Goal: Task Accomplishment & Management: Manage account settings

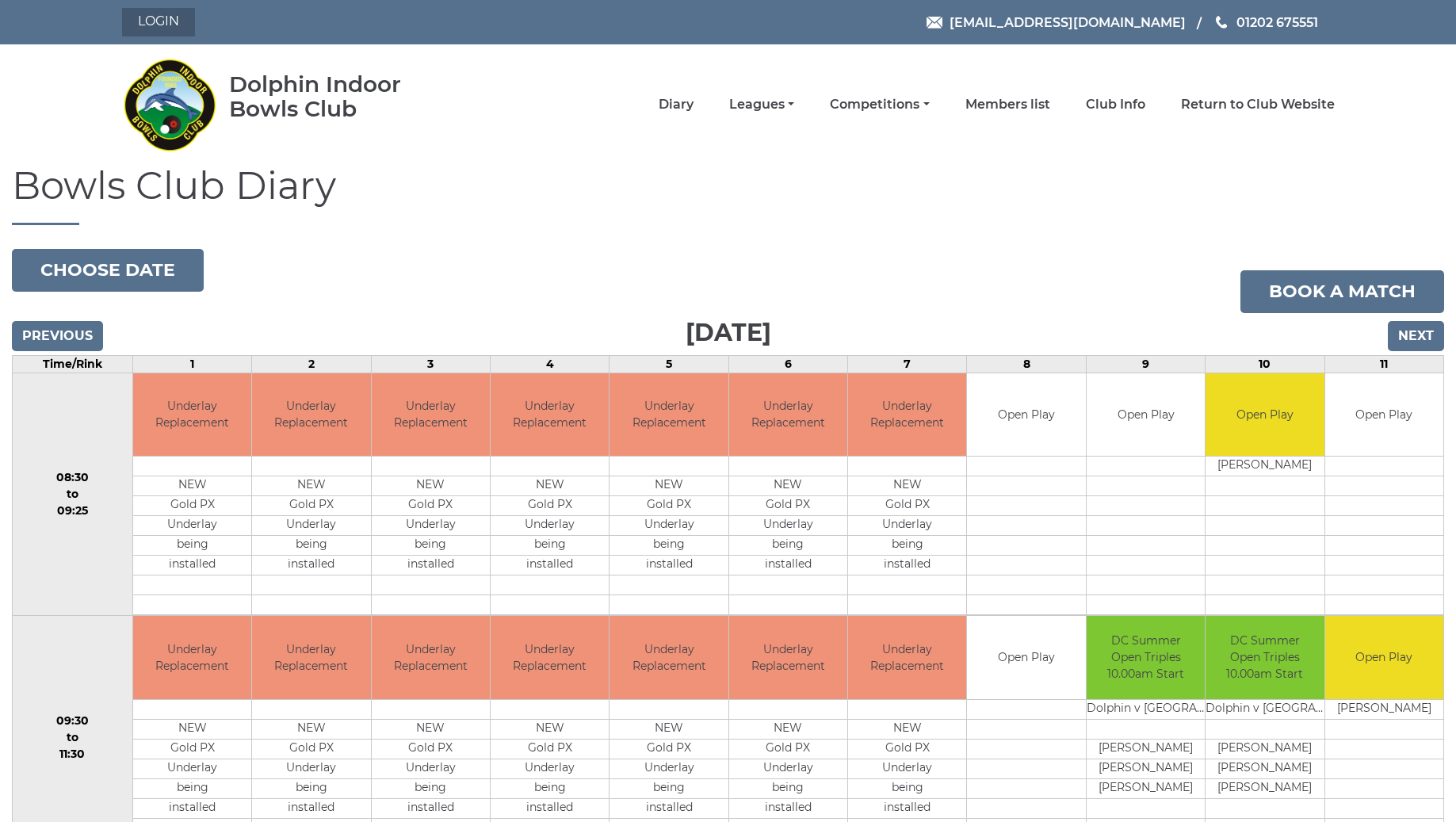
click at [167, 26] on link "Login" at bounding box center [158, 21] width 73 height 28
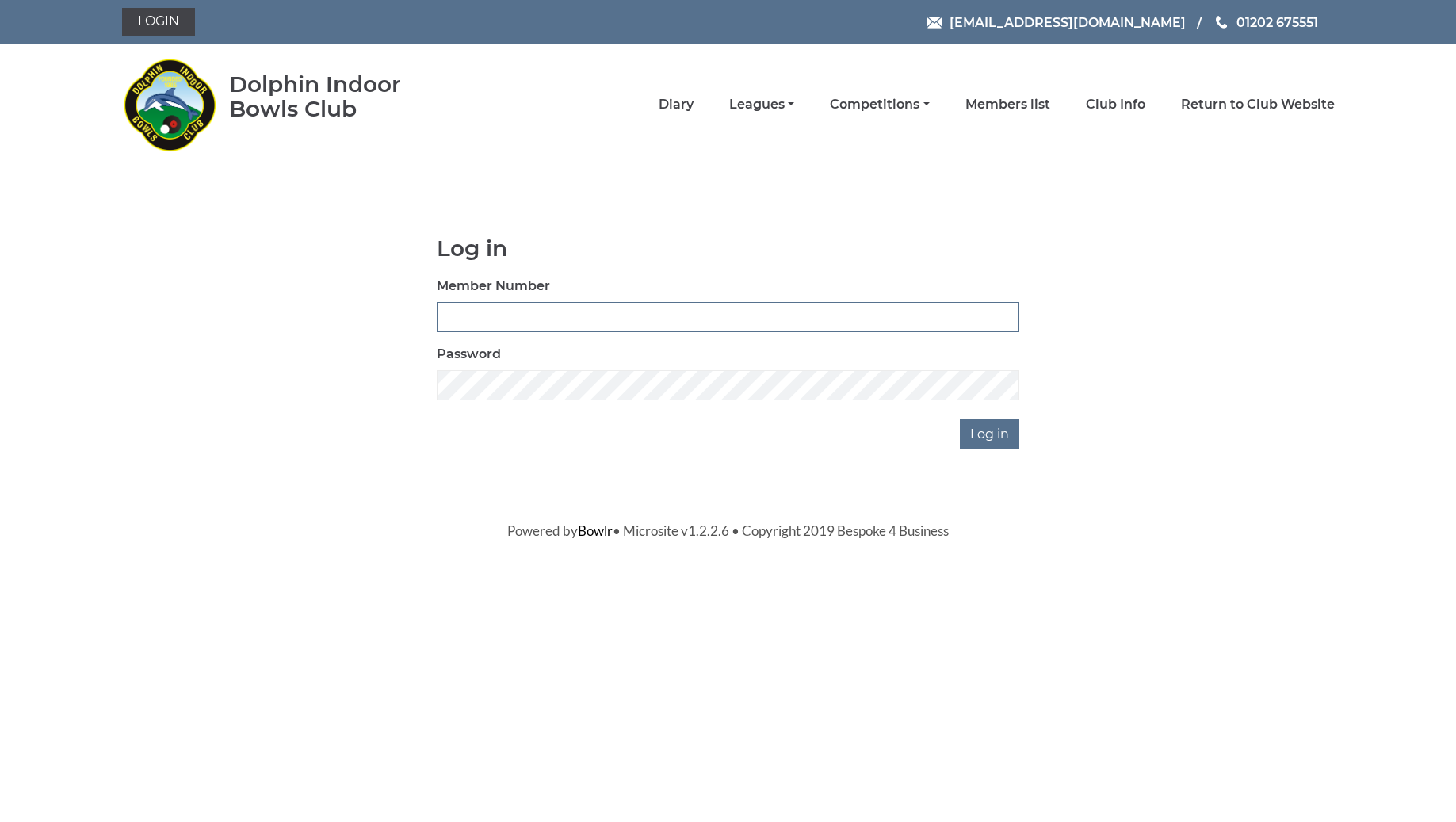
click at [482, 315] on input "Member Number" at bounding box center [728, 317] width 582 height 30
type input "3510"
click at [991, 434] on input "Log in" at bounding box center [990, 434] width 60 height 30
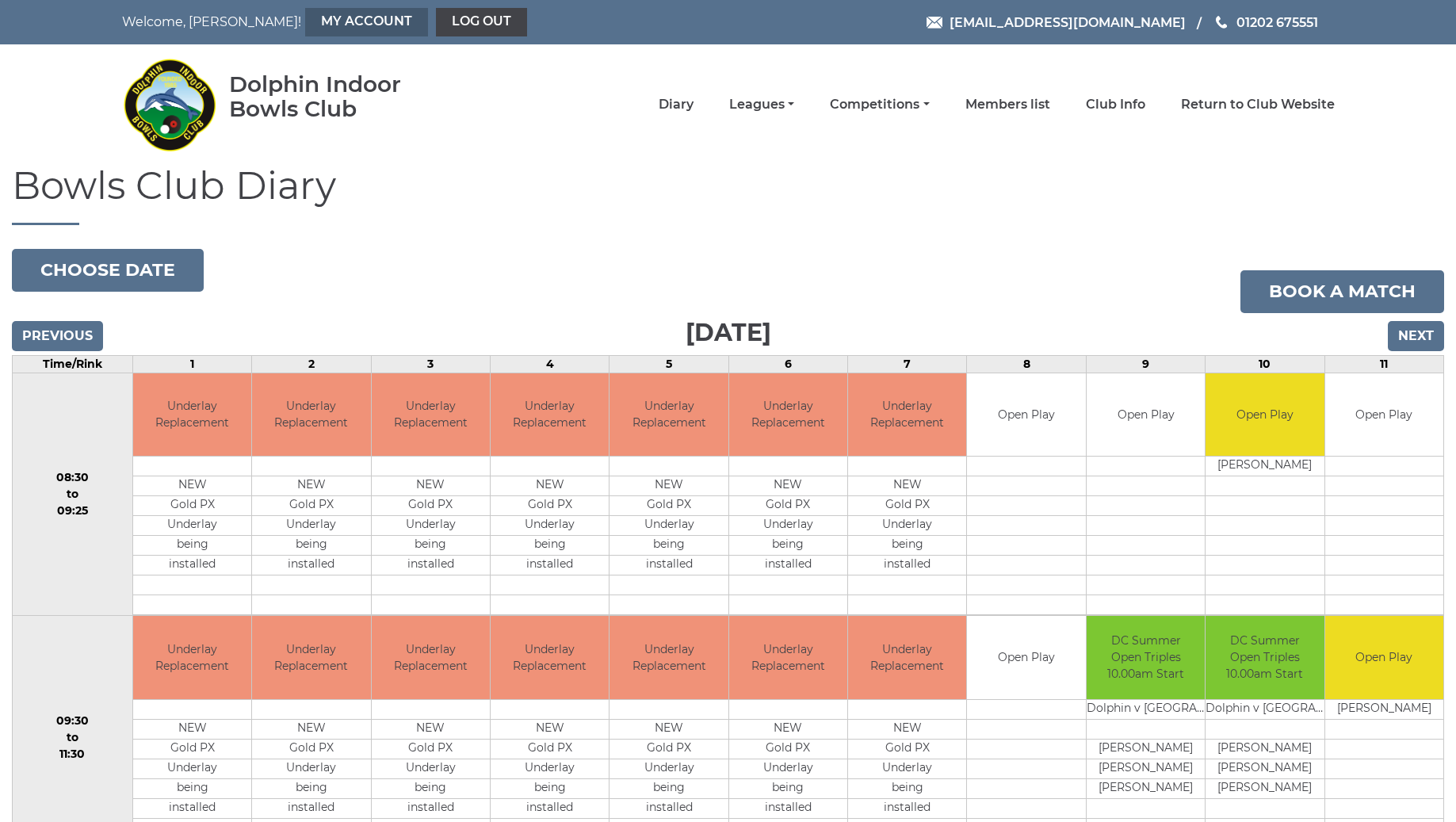
click at [305, 30] on link "My Account" at bounding box center [366, 21] width 123 height 28
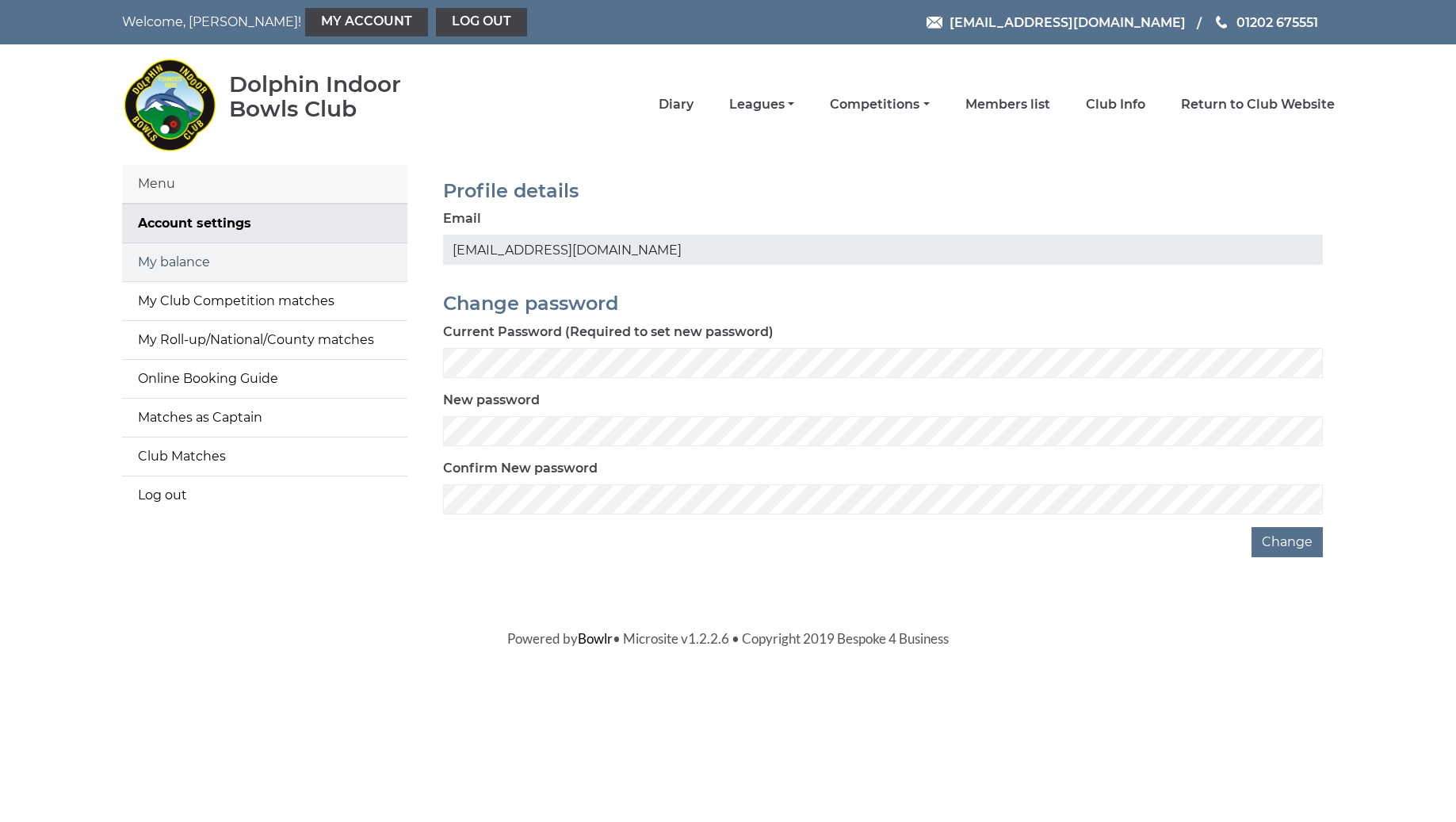
click at [208, 266] on link "My balance" at bounding box center [265, 262] width 285 height 38
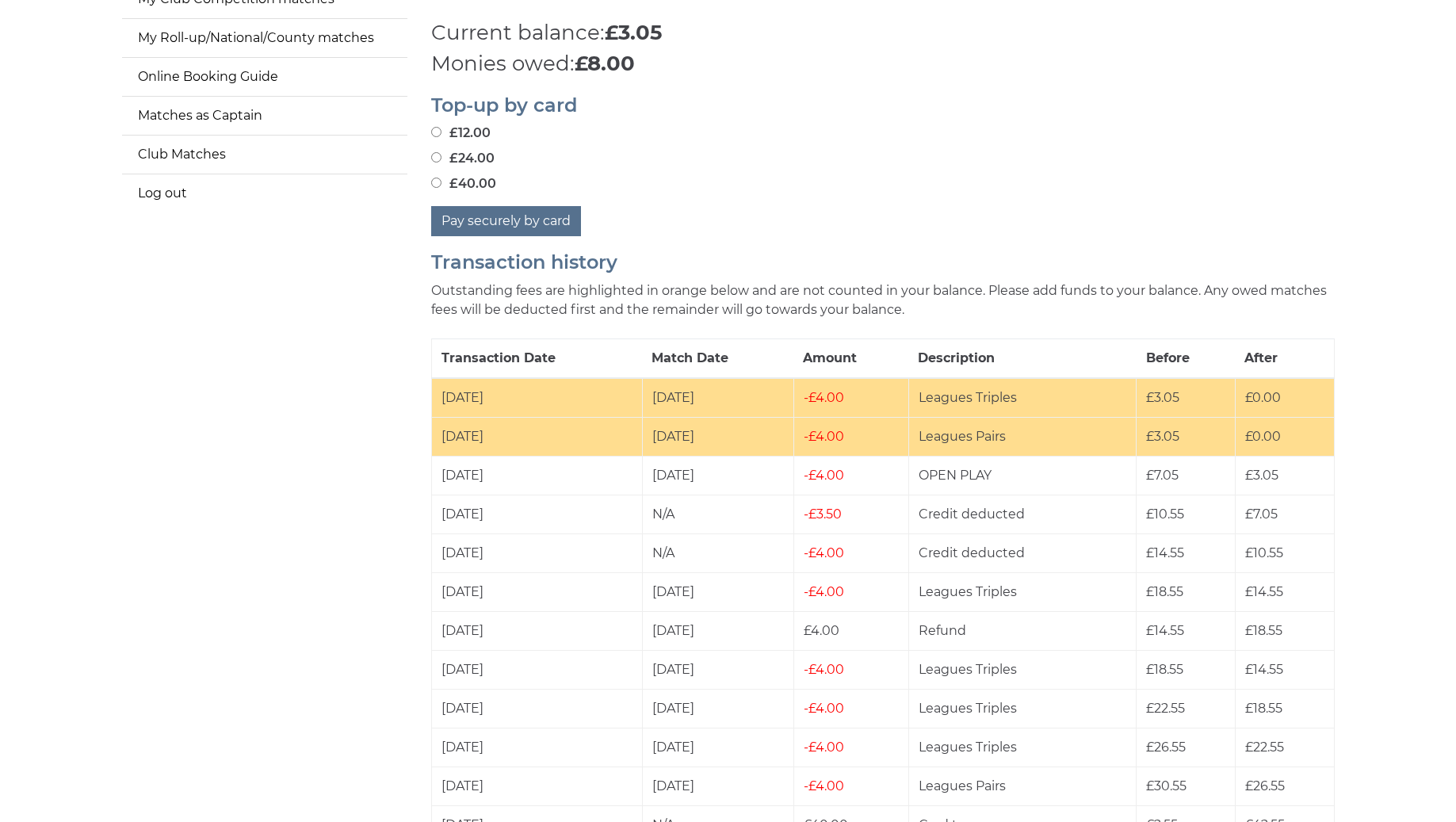
scroll to position [297, 0]
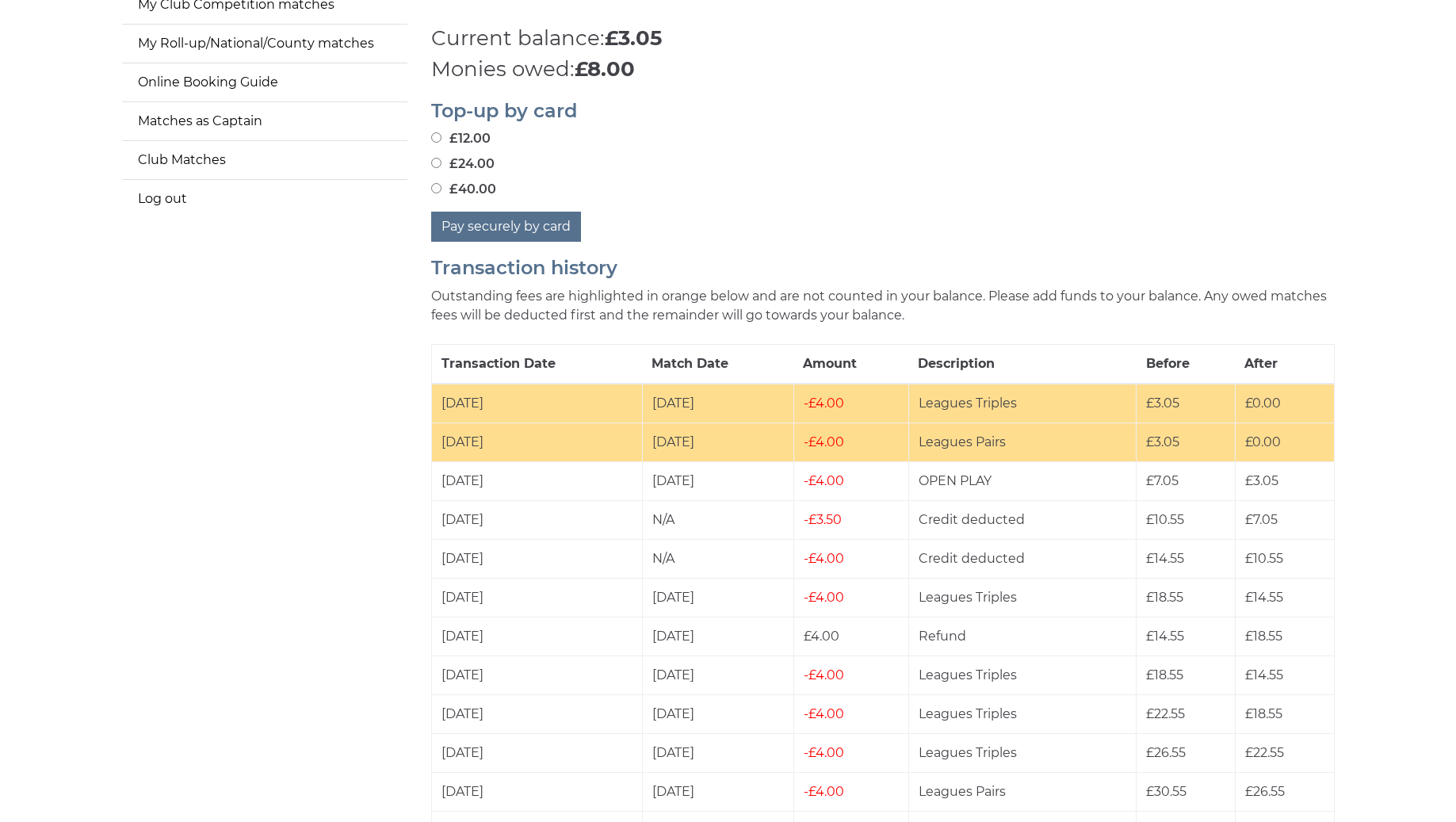
click at [436, 190] on input "£40.00" at bounding box center [436, 188] width 10 height 10
radio input "true"
click at [493, 226] on button "Pay securely by card" at bounding box center [506, 226] width 149 height 30
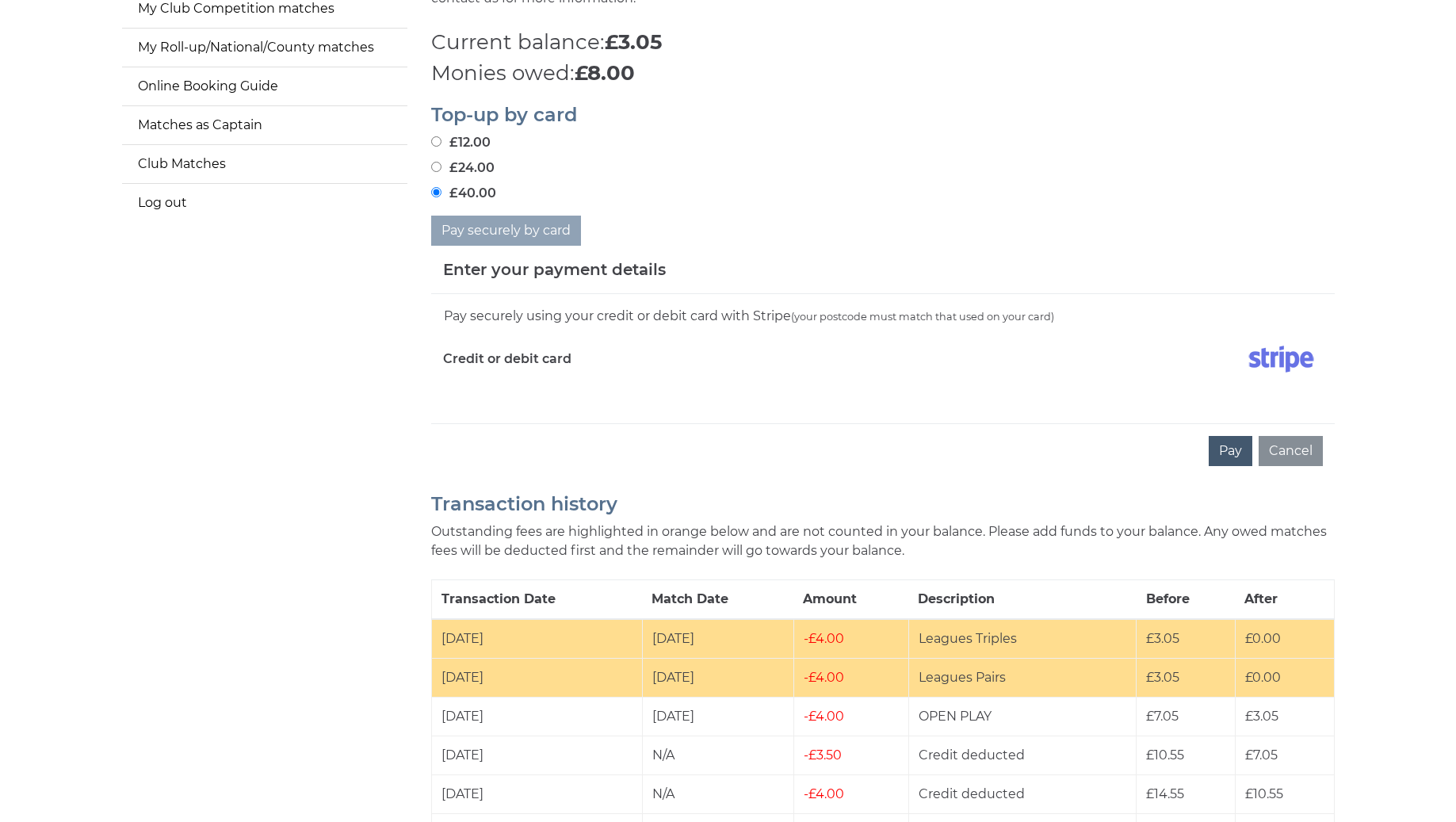
scroll to position [294, 1]
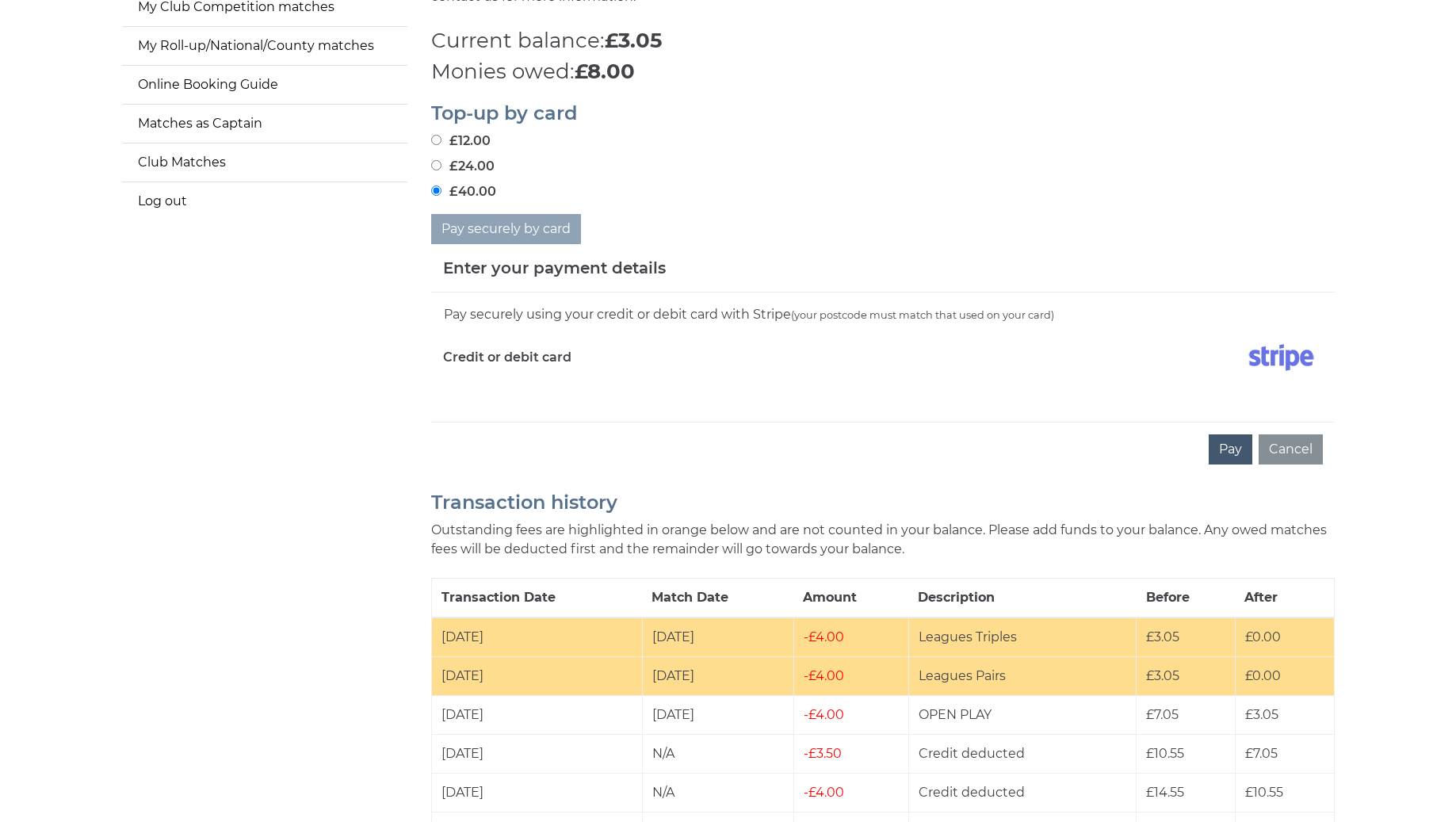
click at [1232, 457] on button "Pay" at bounding box center [1230, 449] width 44 height 30
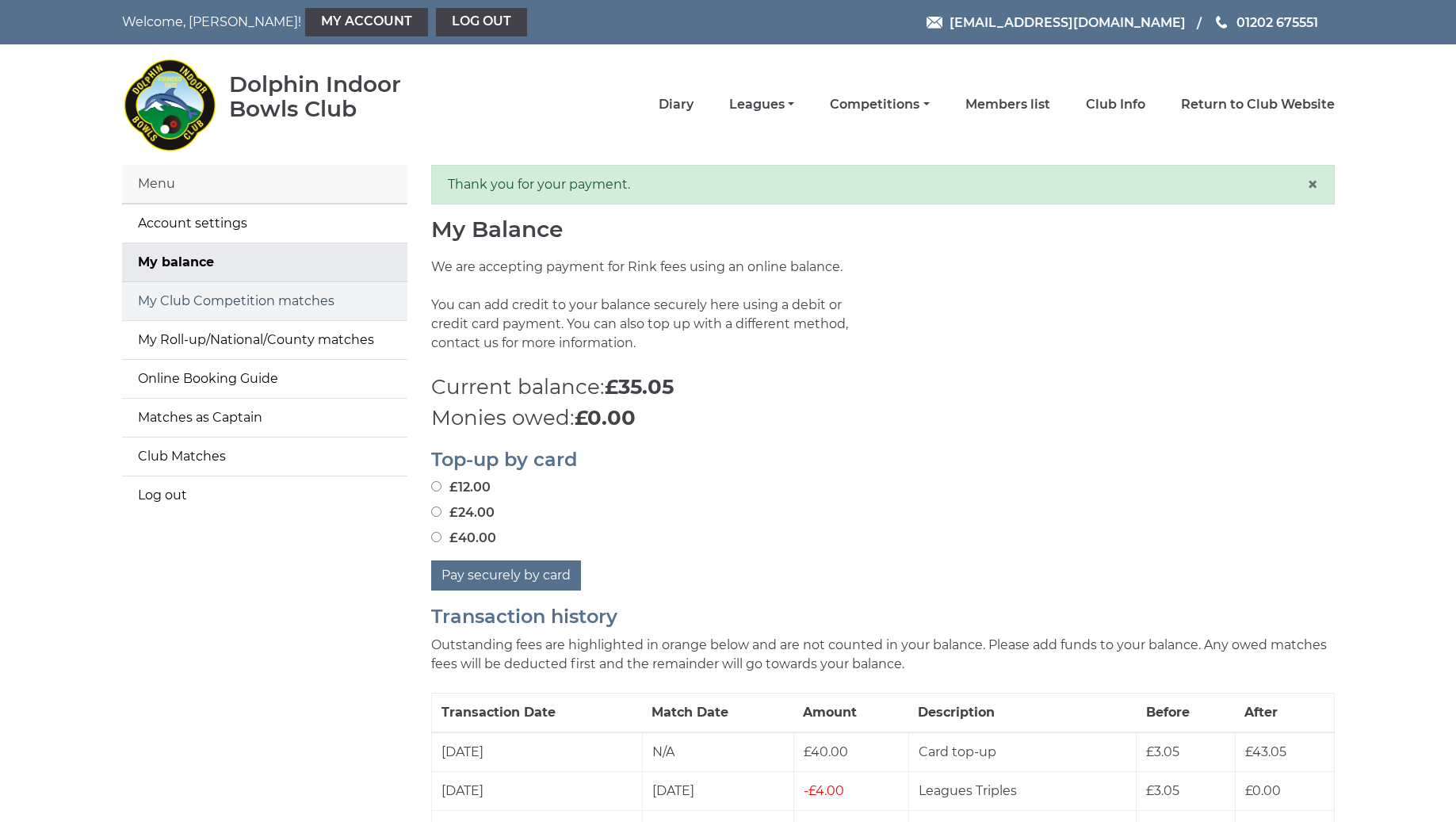
click at [244, 309] on link "My Club Competition matches" at bounding box center [265, 301] width 285 height 38
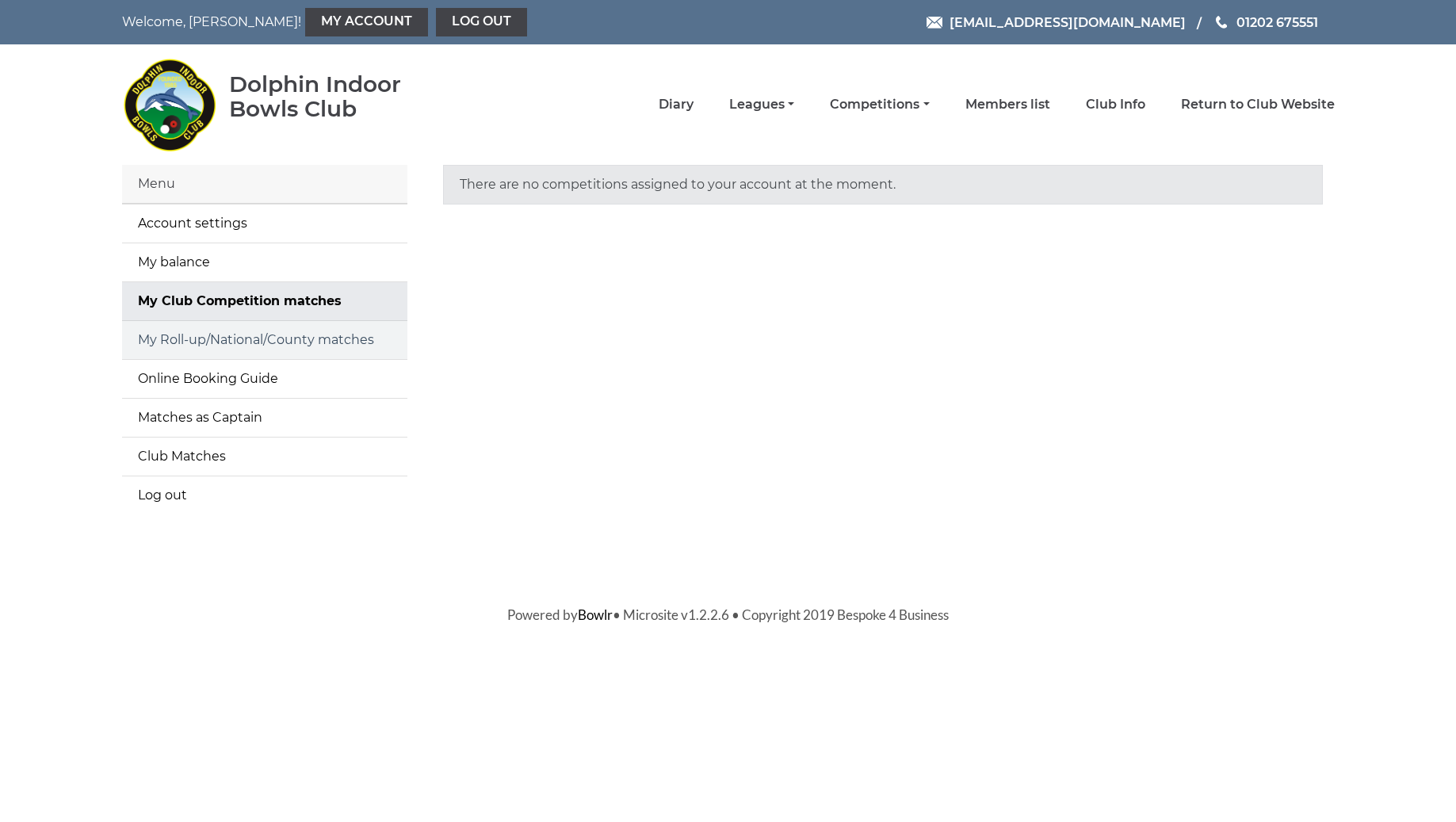
click at [240, 338] on link "My Roll-up/National/County matches" at bounding box center [265, 340] width 285 height 38
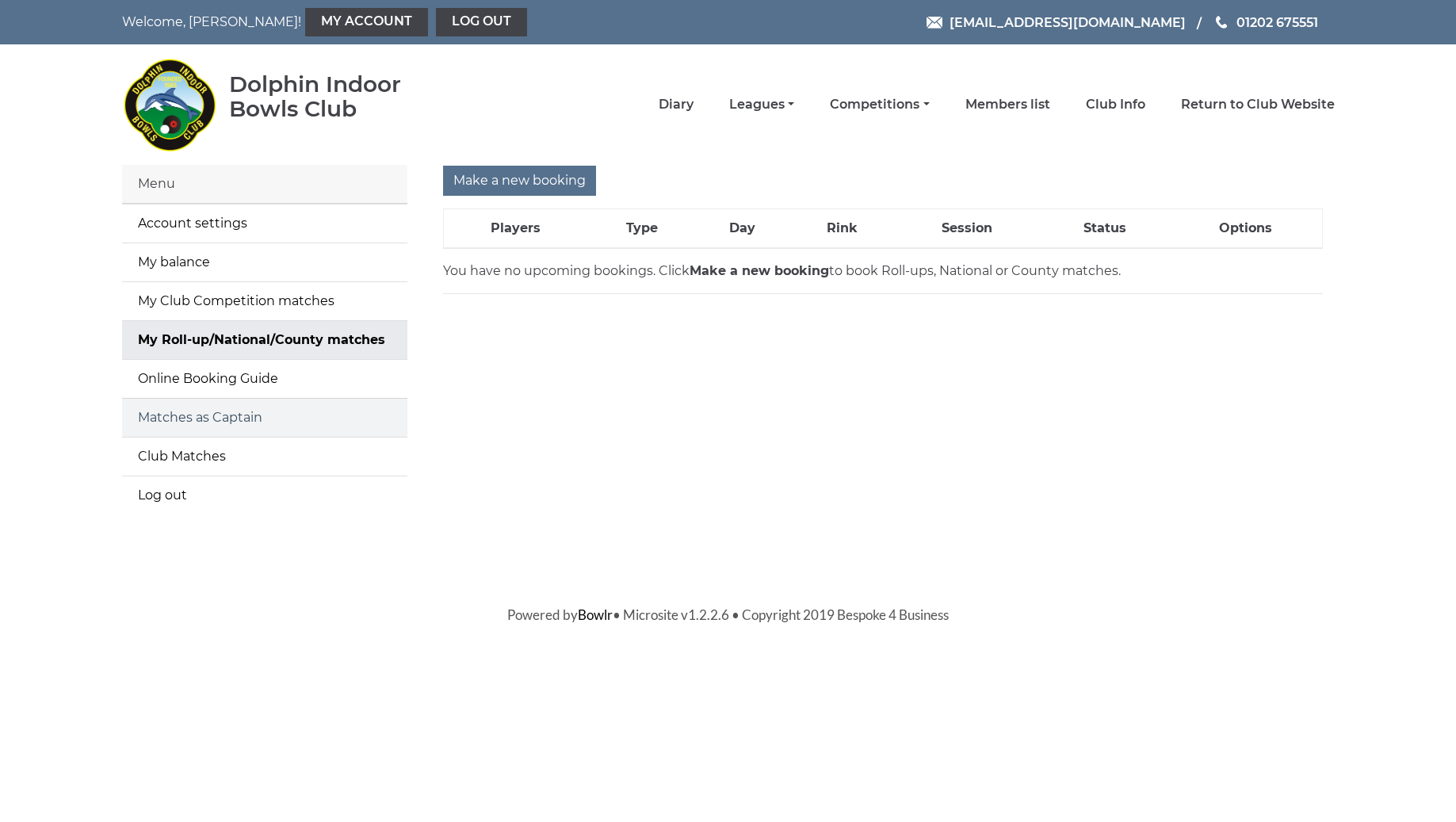
click at [219, 420] on link "Matches as Captain" at bounding box center [265, 418] width 285 height 38
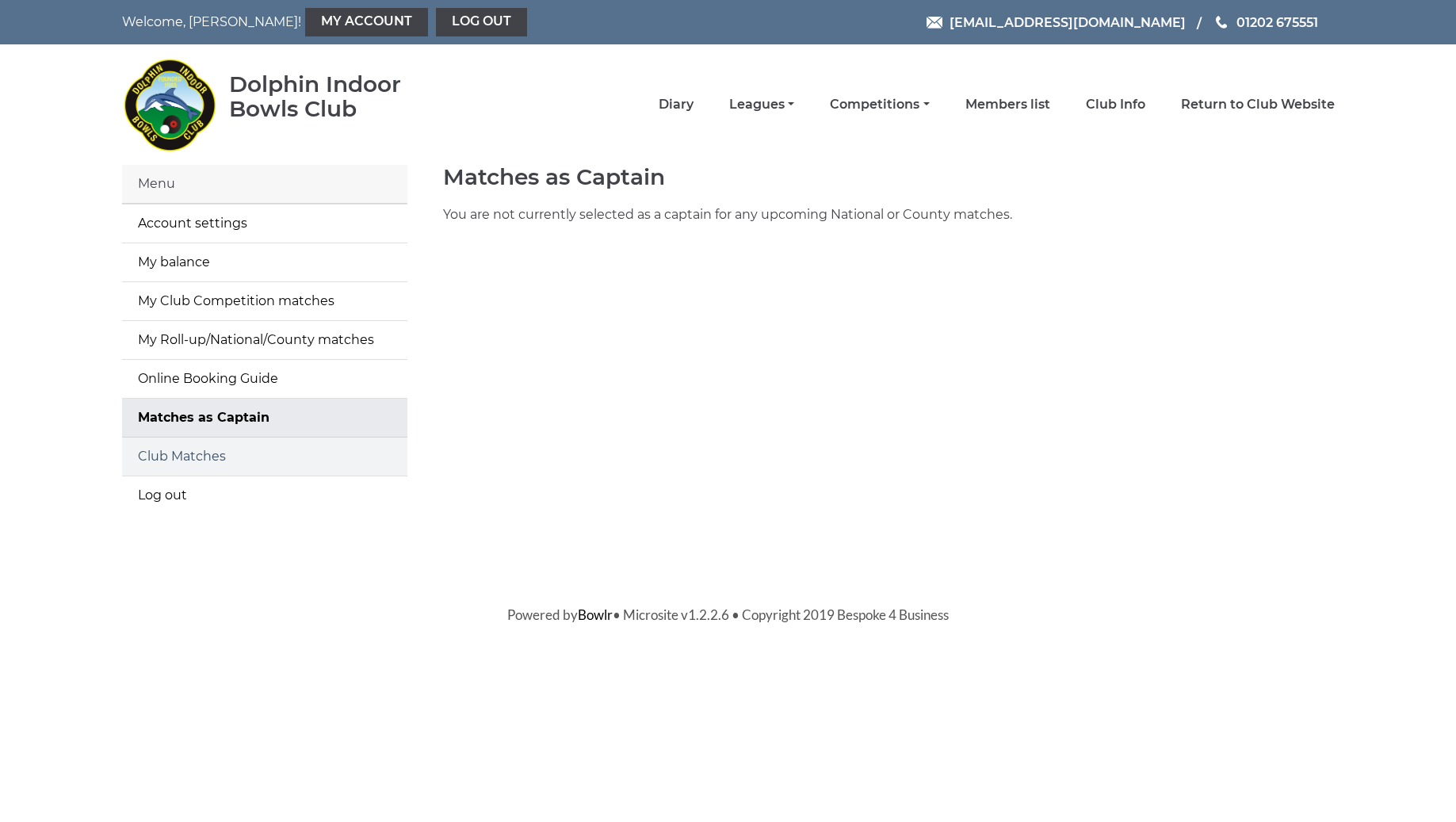
click at [194, 458] on link "Club Matches" at bounding box center [265, 456] width 285 height 38
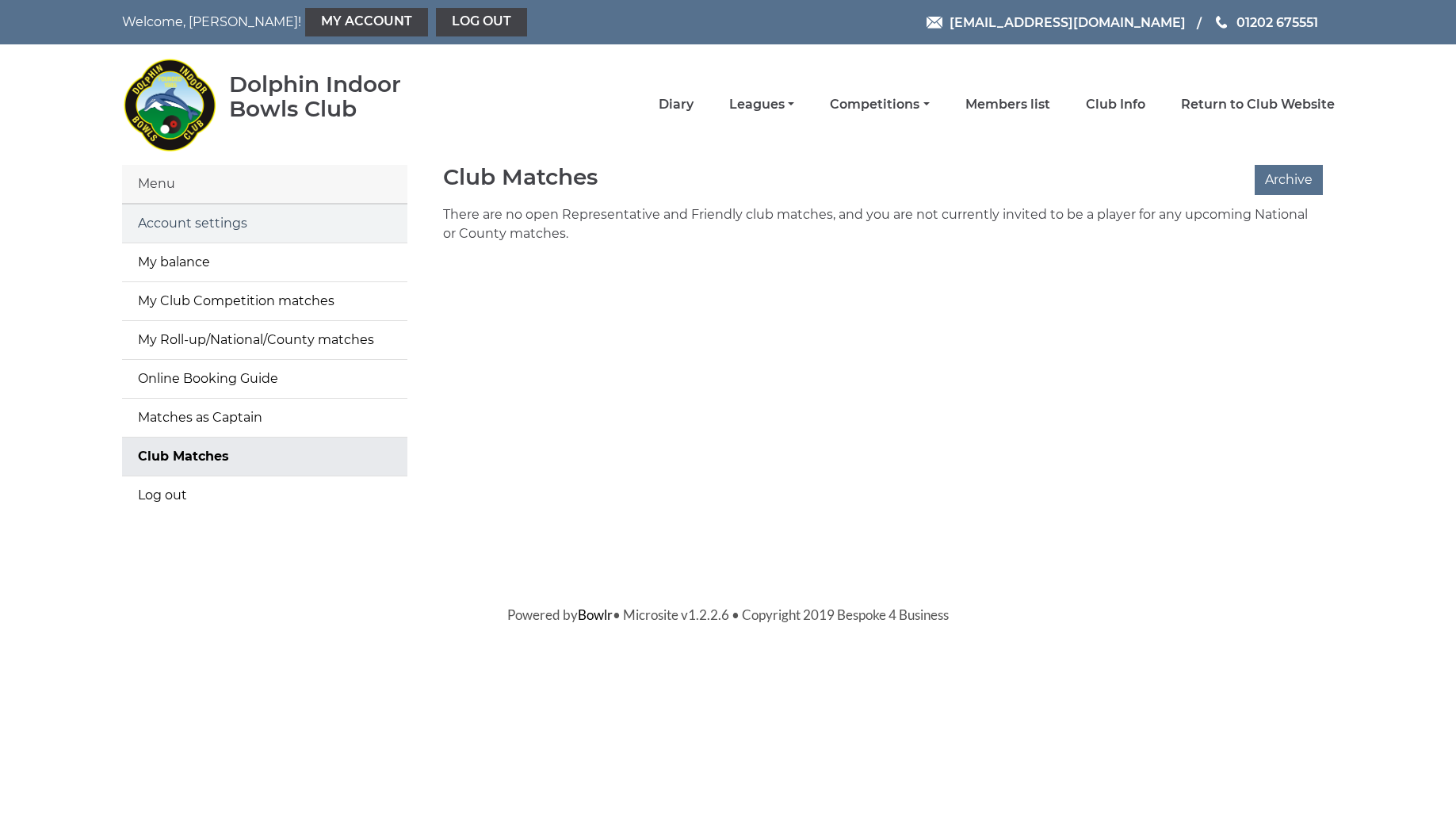
click at [221, 226] on link "Account settings" at bounding box center [265, 223] width 285 height 38
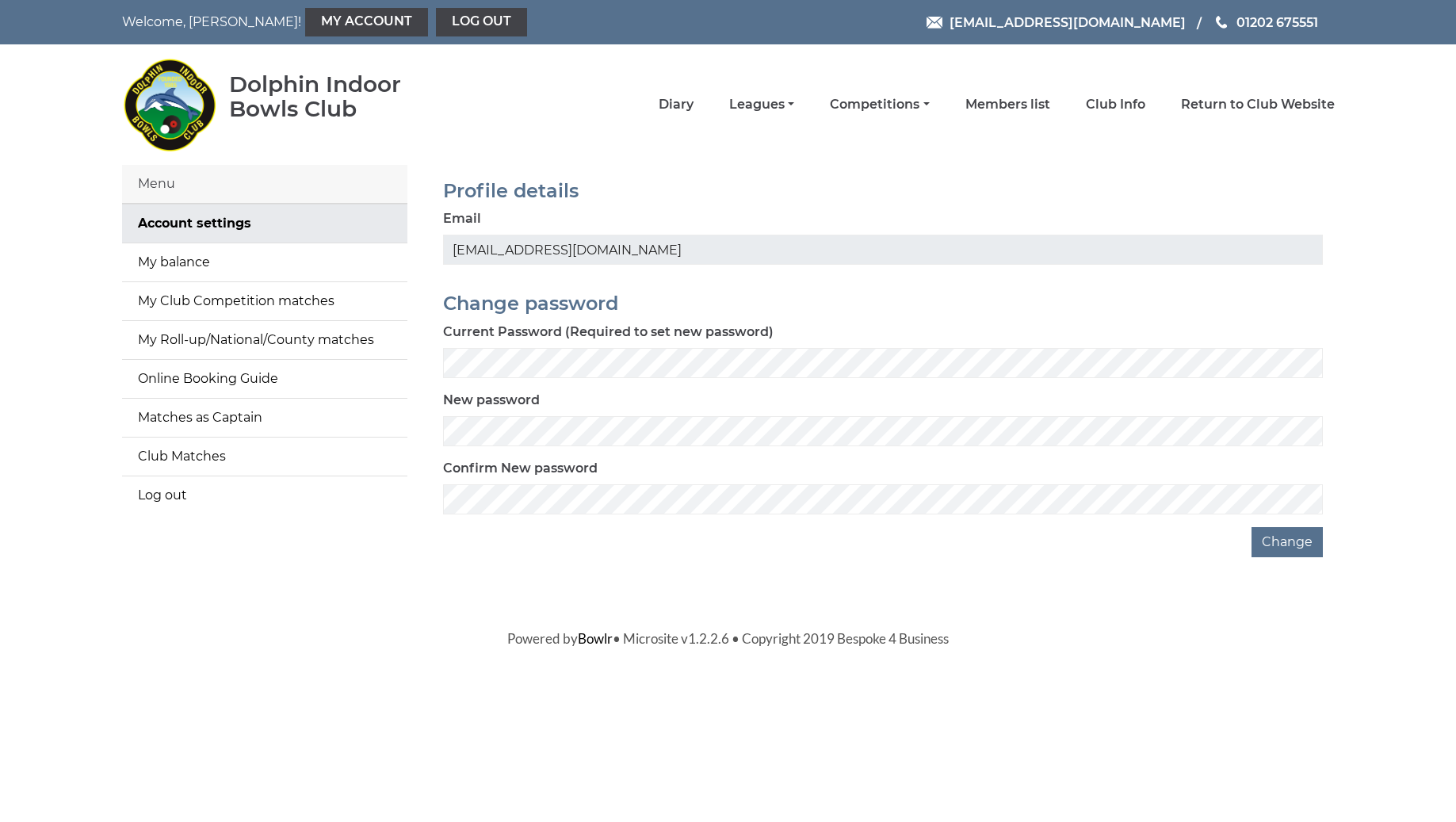
click at [162, 187] on div "Menu" at bounding box center [265, 184] width 285 height 38
click at [1137, 104] on link "Club Info" at bounding box center [1115, 106] width 60 height 17
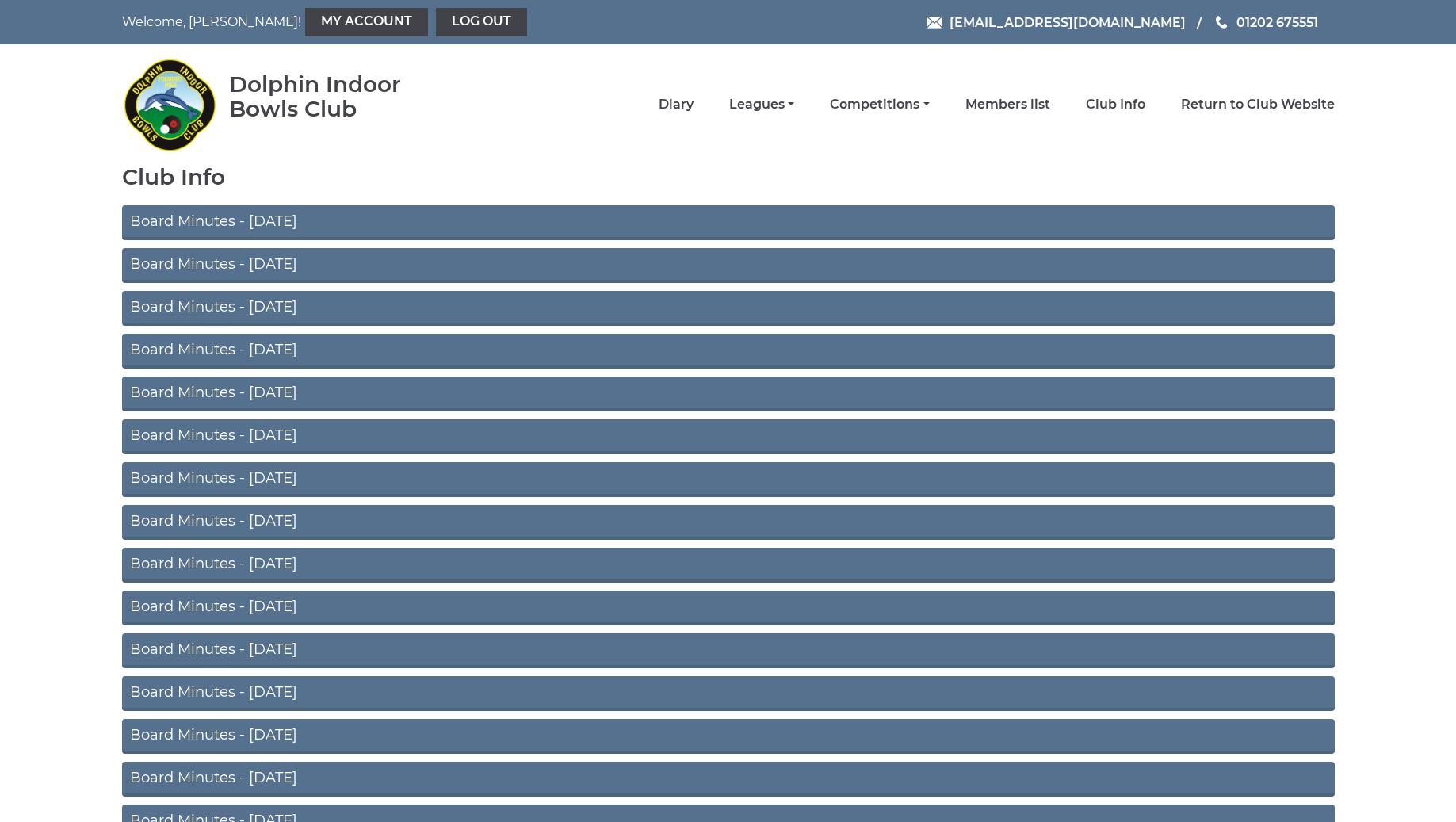
scroll to position [2, 0]
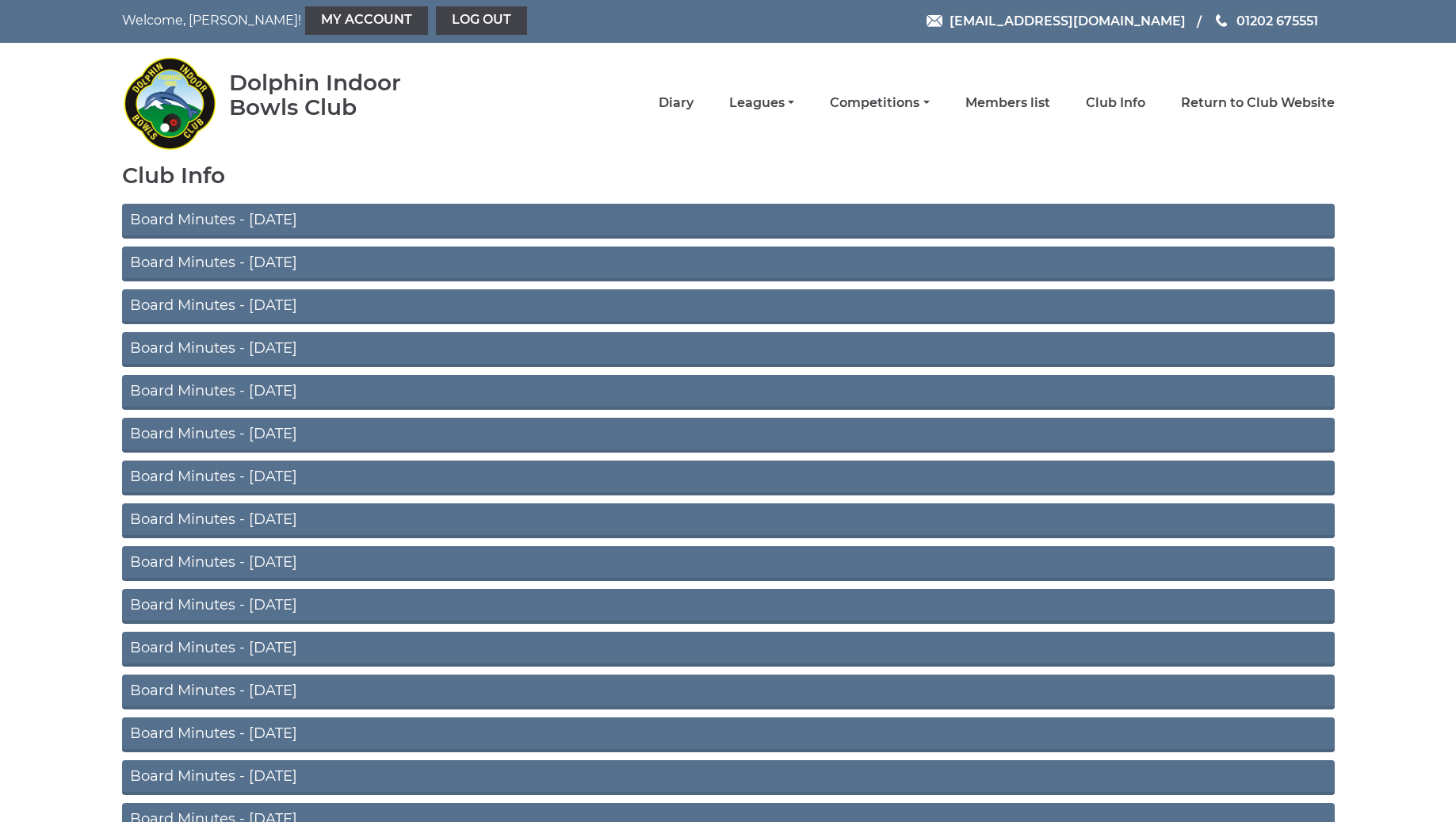
click at [280, 221] on link "Board Minutes - [DATE]" at bounding box center [728, 221] width 1213 height 35
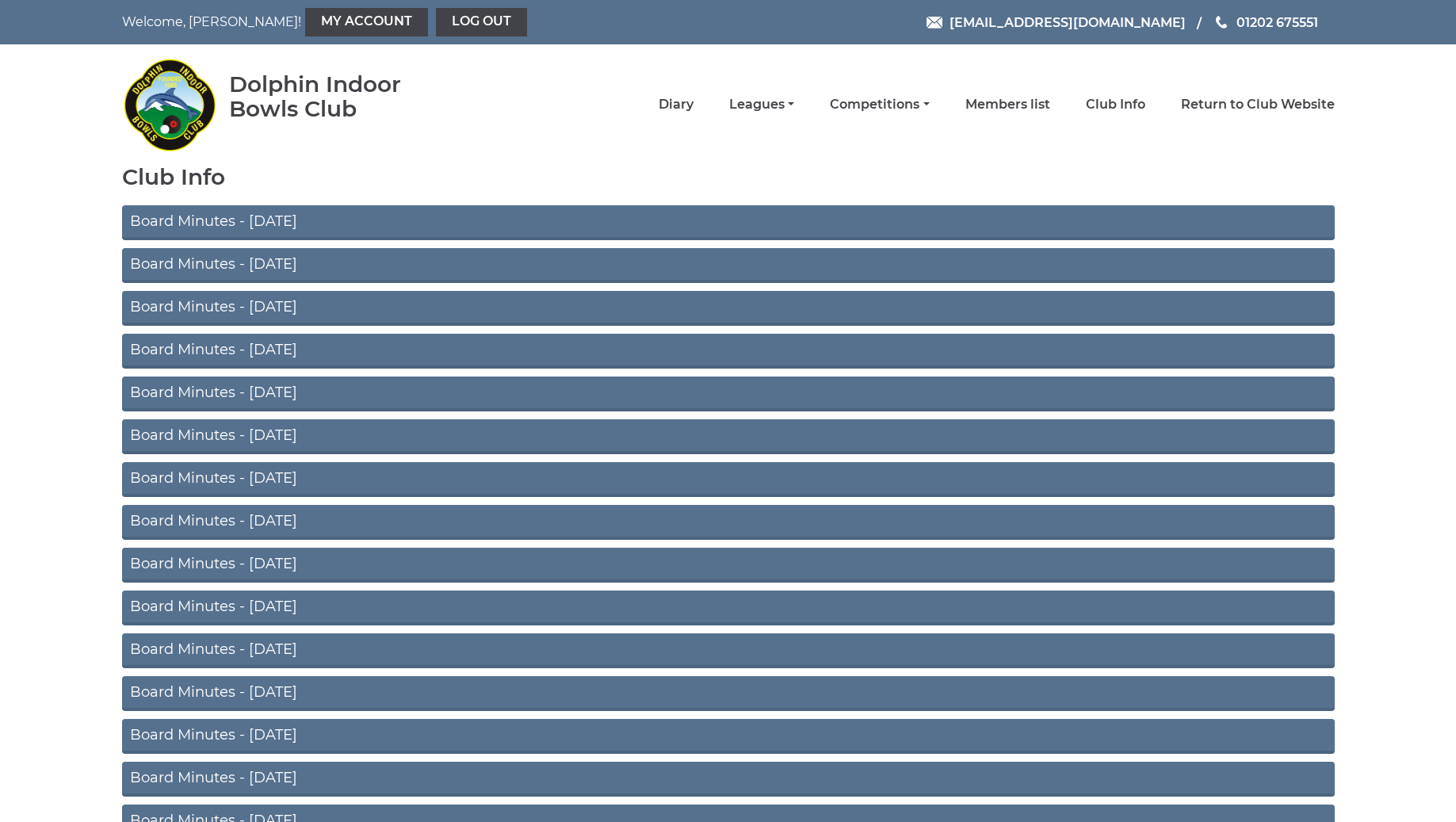
scroll to position [0, 0]
click at [1132, 108] on link "Club Info" at bounding box center [1115, 106] width 60 height 17
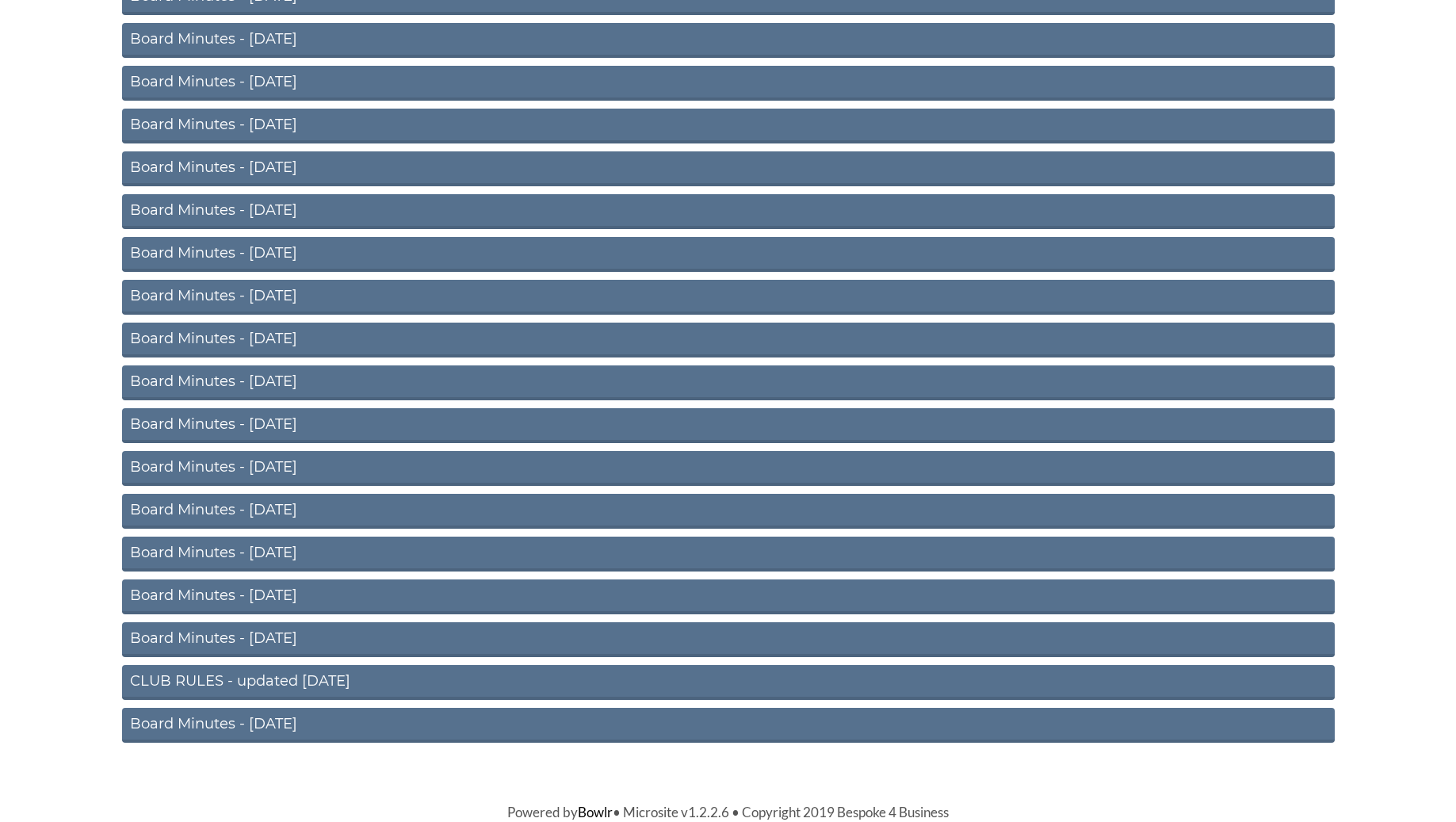
scroll to position [696, 0]
click at [242, 637] on link "Board Minutes - [DATE]" at bounding box center [728, 640] width 1213 height 35
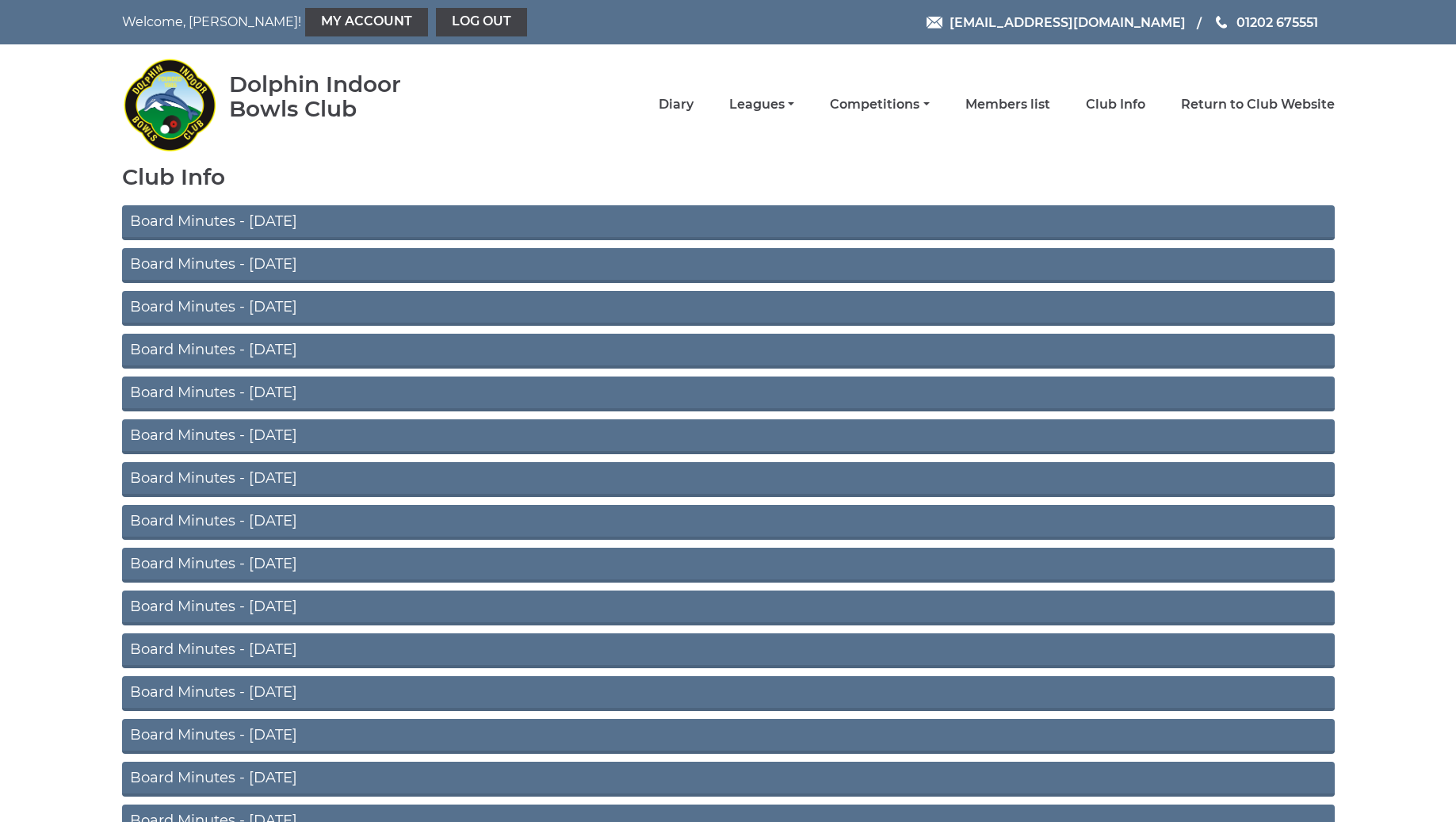
scroll to position [0, 0]
